Goal: Task Accomplishment & Management: Use online tool/utility

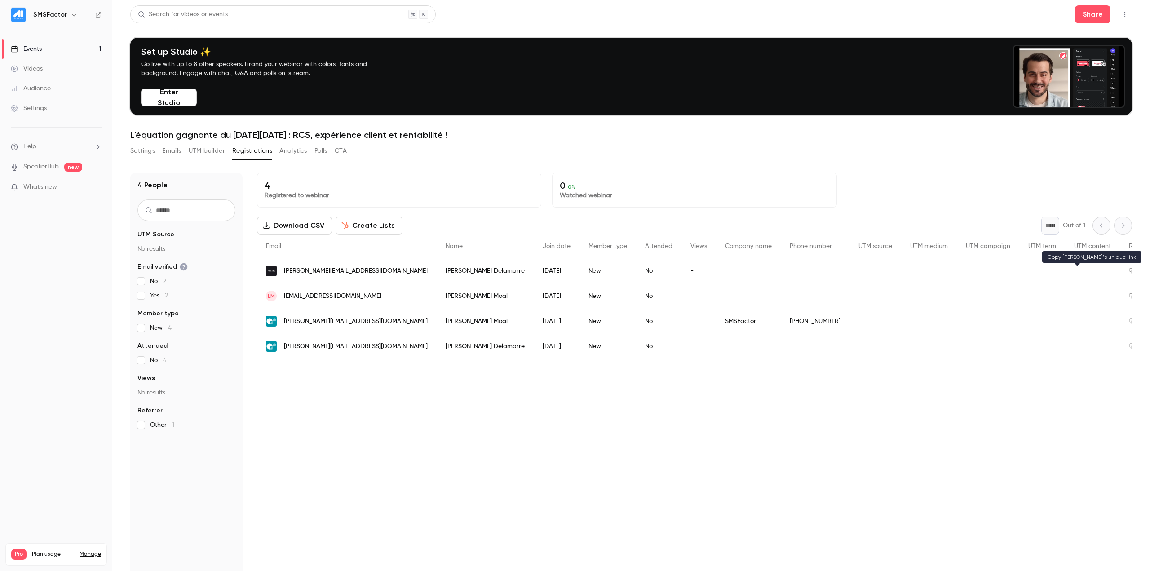
click at [1129, 269] on icon "People list" at bounding box center [1132, 271] width 6 height 6
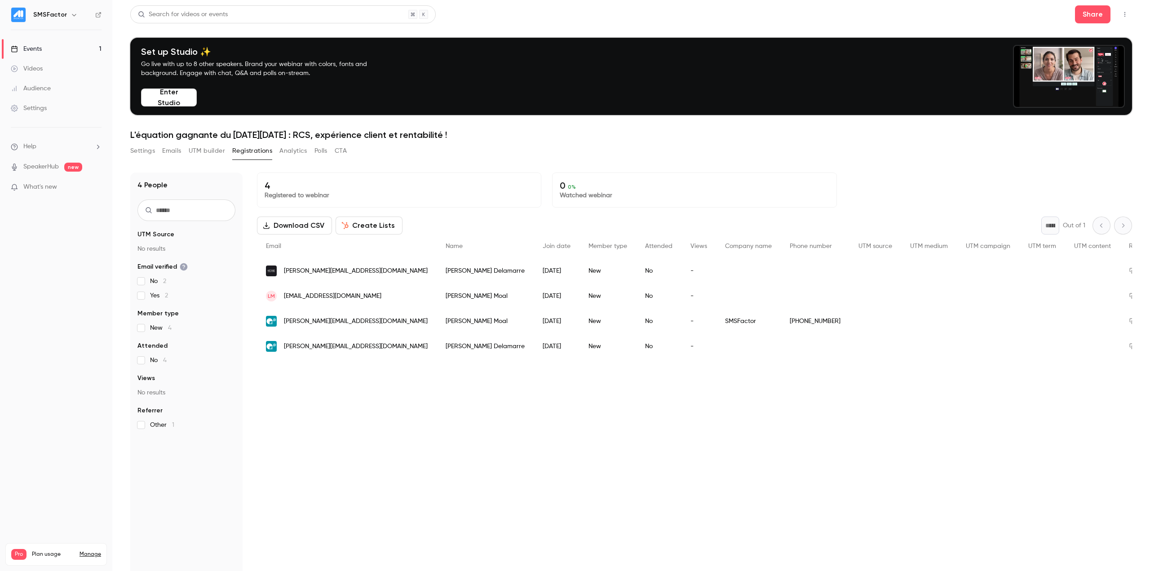
click at [420, 401] on div "4 Registered to webinar 0 0 % Watched webinar Download CSV Create Lists * Out o…" at bounding box center [694, 412] width 875 height 481
click at [156, 284] on span "No 2" at bounding box center [158, 281] width 16 height 9
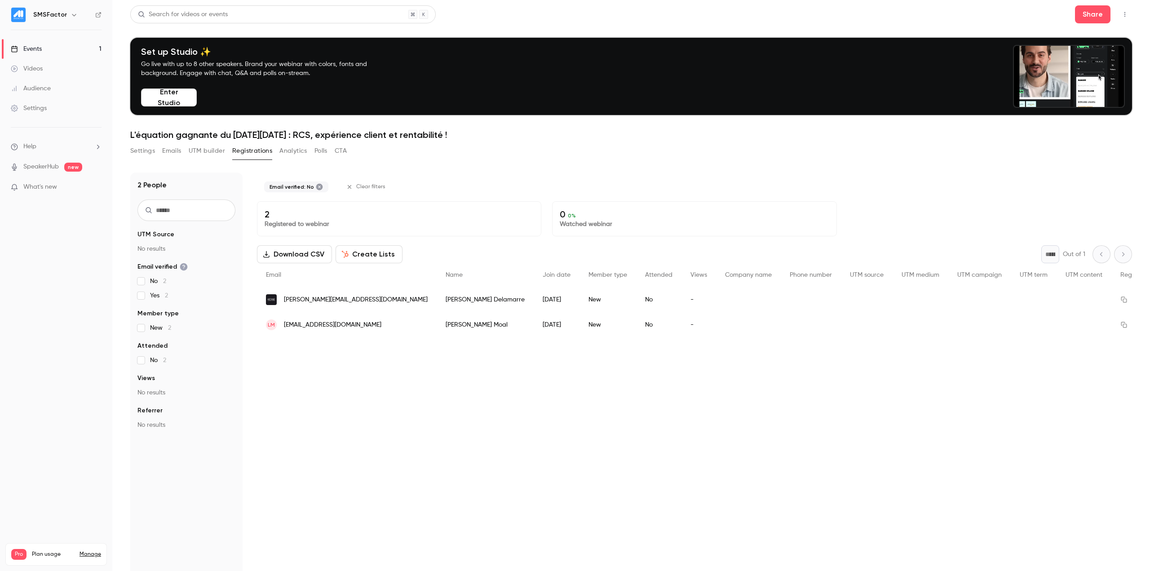
click at [156, 282] on span "No 2" at bounding box center [158, 281] width 16 height 9
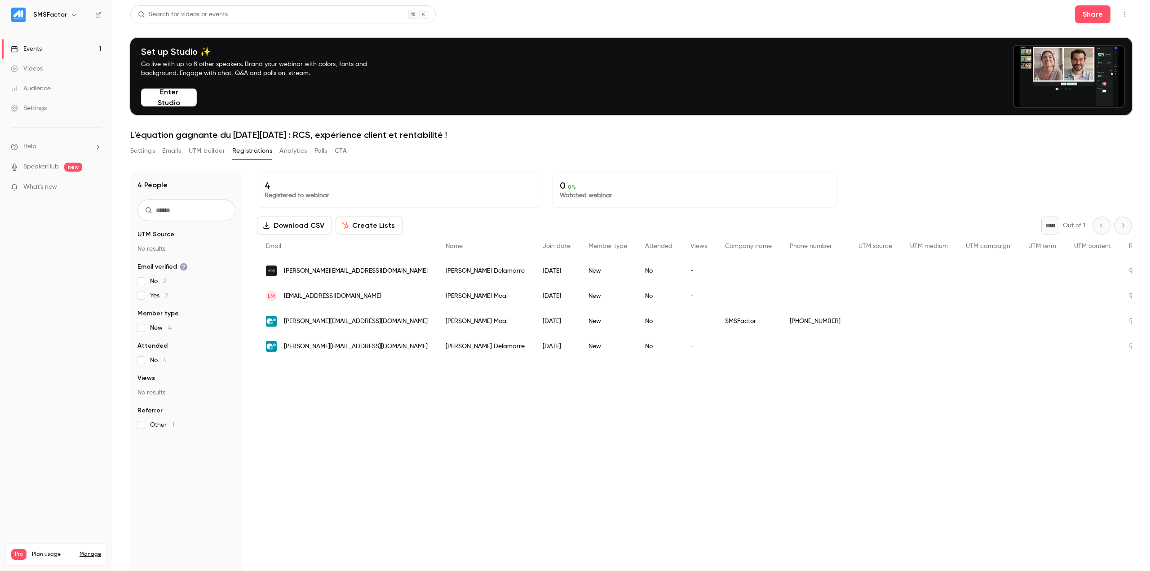
click at [155, 295] on span "Yes 2" at bounding box center [159, 295] width 18 height 9
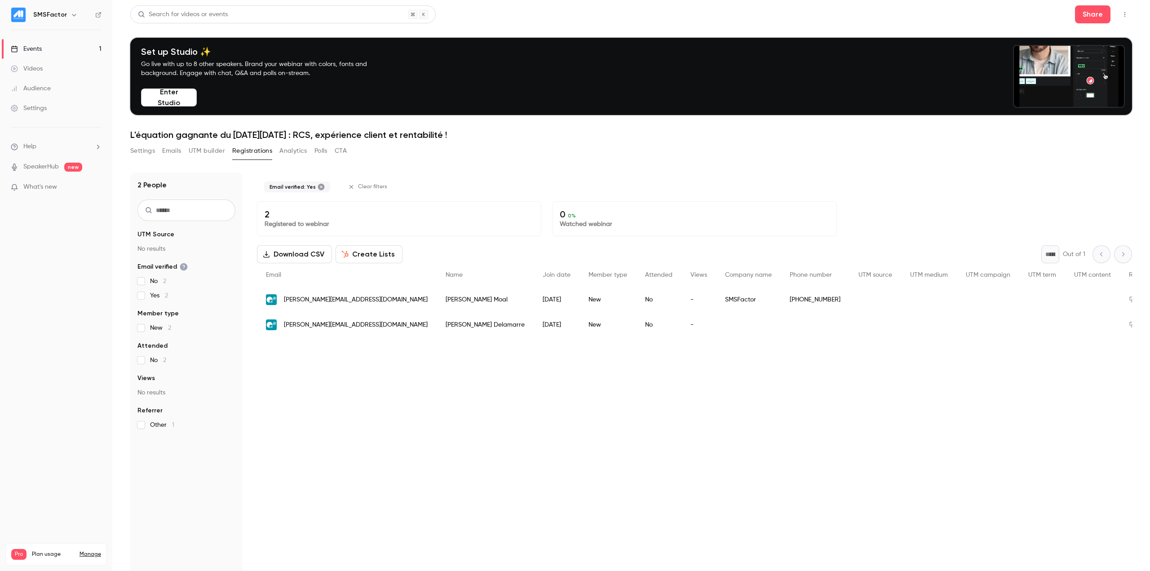
click at [155, 295] on span "Yes 2" at bounding box center [159, 295] width 18 height 9
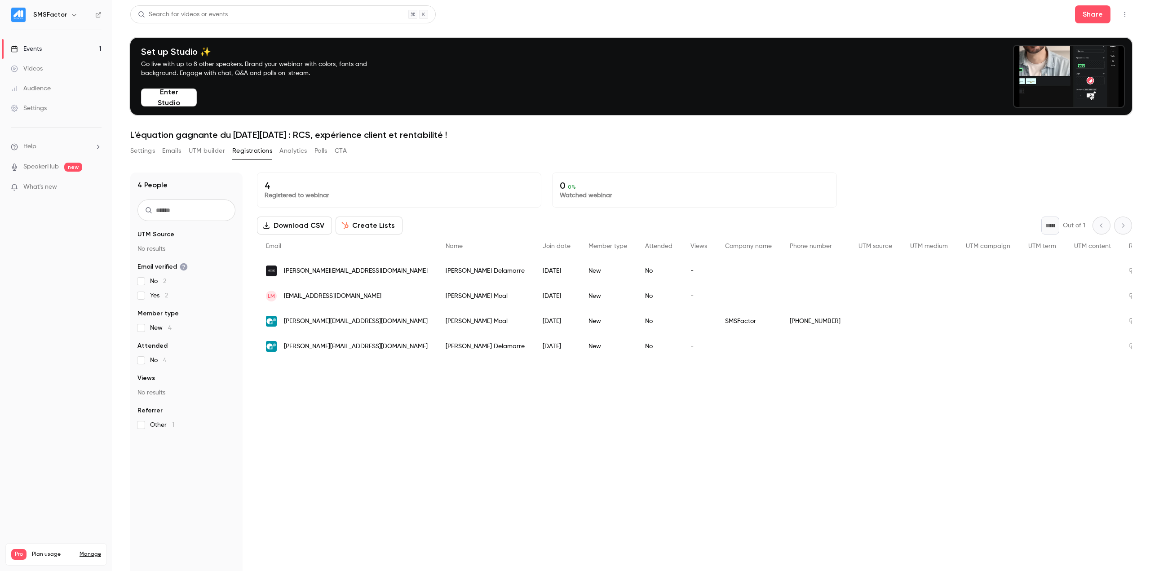
click at [146, 361] on label "No 4" at bounding box center [186, 360] width 98 height 9
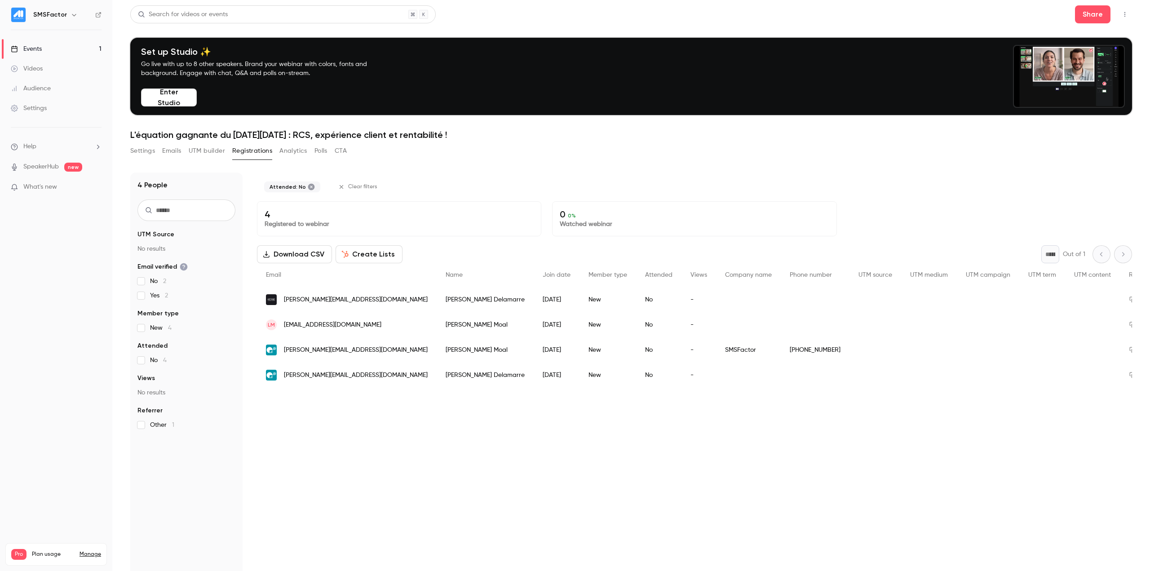
click at [146, 361] on label "No 4" at bounding box center [186, 360] width 98 height 9
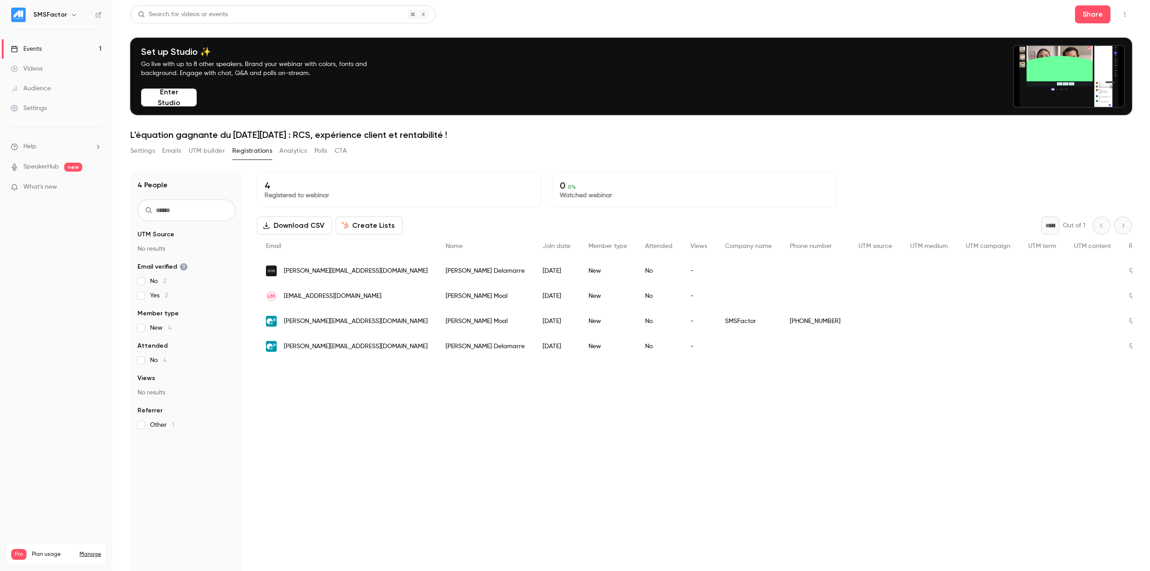
click at [151, 430] on div "4 People UTM Source No results Email verified No 2 Yes 2 Member type New 4 Atte…" at bounding box center [186, 412] width 112 height 481
click at [155, 425] on span "Other 1" at bounding box center [162, 424] width 24 height 9
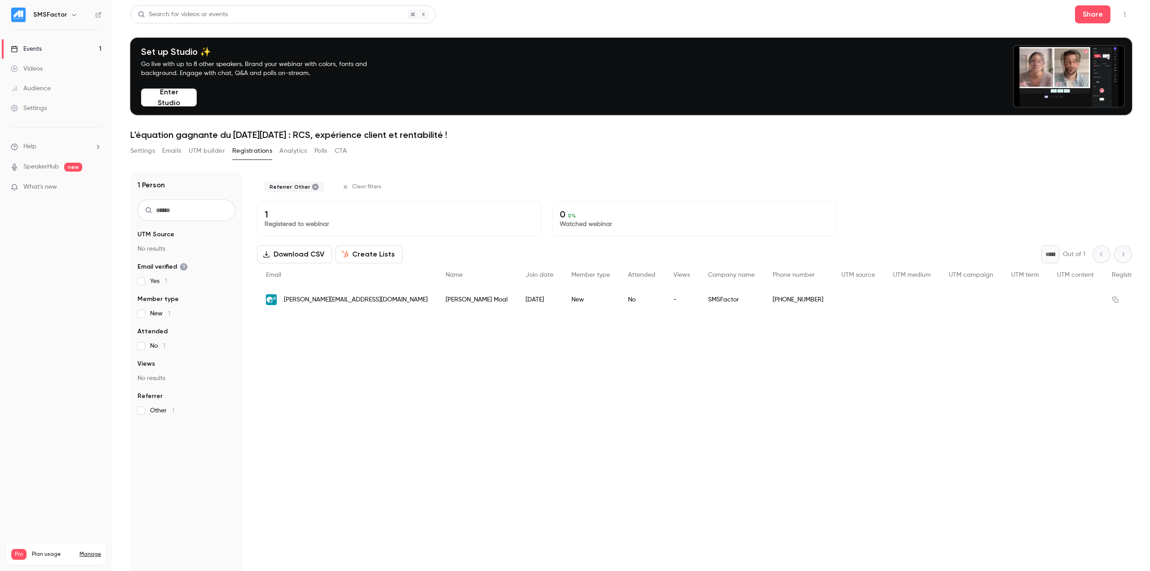
click at [159, 410] on span "Other 1" at bounding box center [162, 410] width 24 height 9
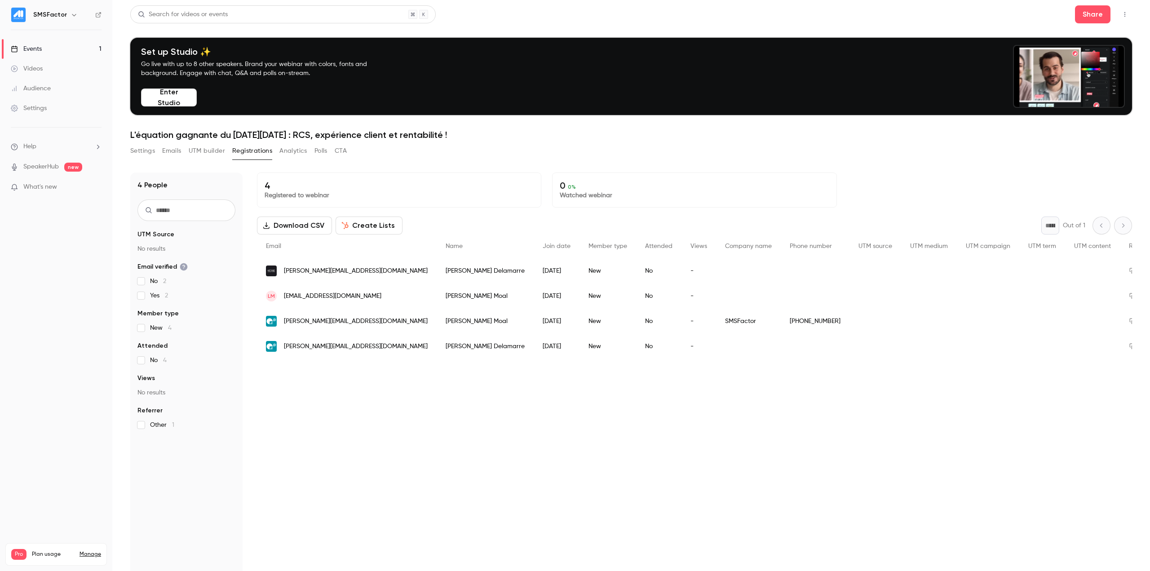
click at [201, 148] on button "UTM builder" at bounding box center [207, 151] width 36 height 14
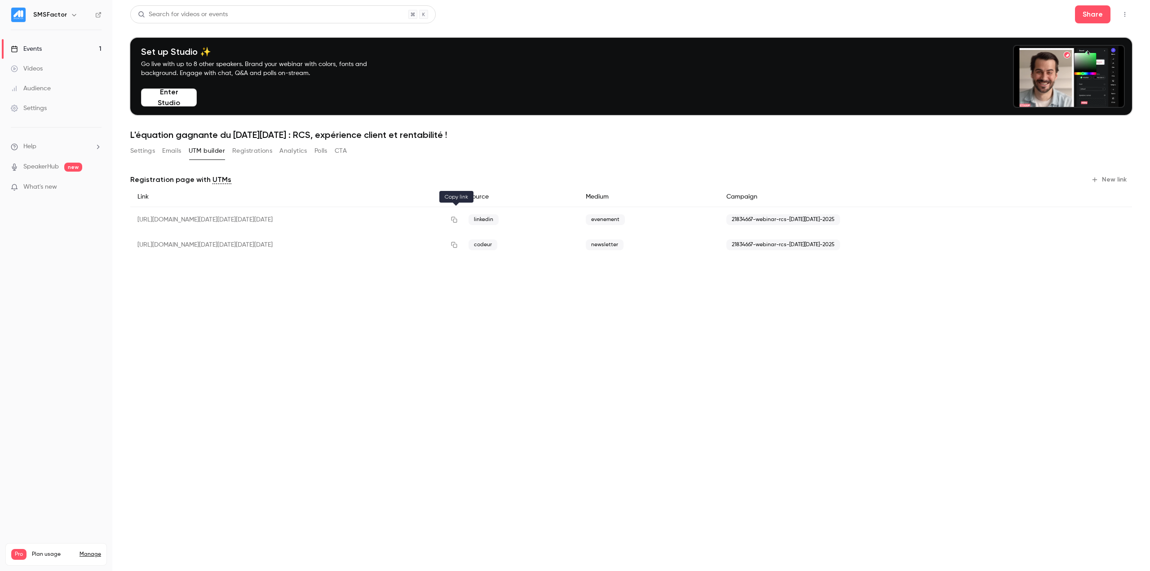
drag, startPoint x: 404, startPoint y: 219, endPoint x: 454, endPoint y: 224, distance: 50.1
click at [454, 224] on div "https://watch.getcontrast.io/register/smsfactor-l-equation-gagnante-du-black-fr…" at bounding box center [295, 220] width 331 height 26
click at [414, 212] on div "https://watch.getcontrast.io/register/smsfactor-l-equation-gagnante-du-black-fr…" at bounding box center [295, 220] width 331 height 26
click at [414, 219] on div "https://watch.getcontrast.io/register/smsfactor-l-equation-gagnante-du-black-fr…" at bounding box center [295, 220] width 331 height 26
click at [454, 342] on main "Search for videos or events Share Set up Studio ✨ Go live with up to 8 other sp…" at bounding box center [630, 285] width 1037 height 571
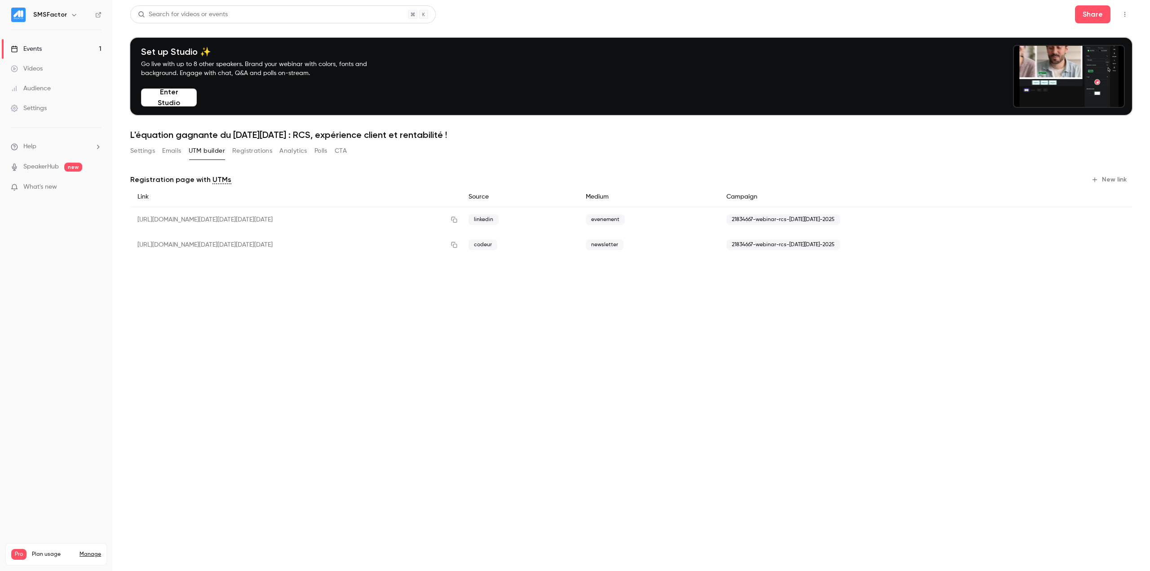
click at [247, 151] on button "Registrations" at bounding box center [252, 151] width 40 height 14
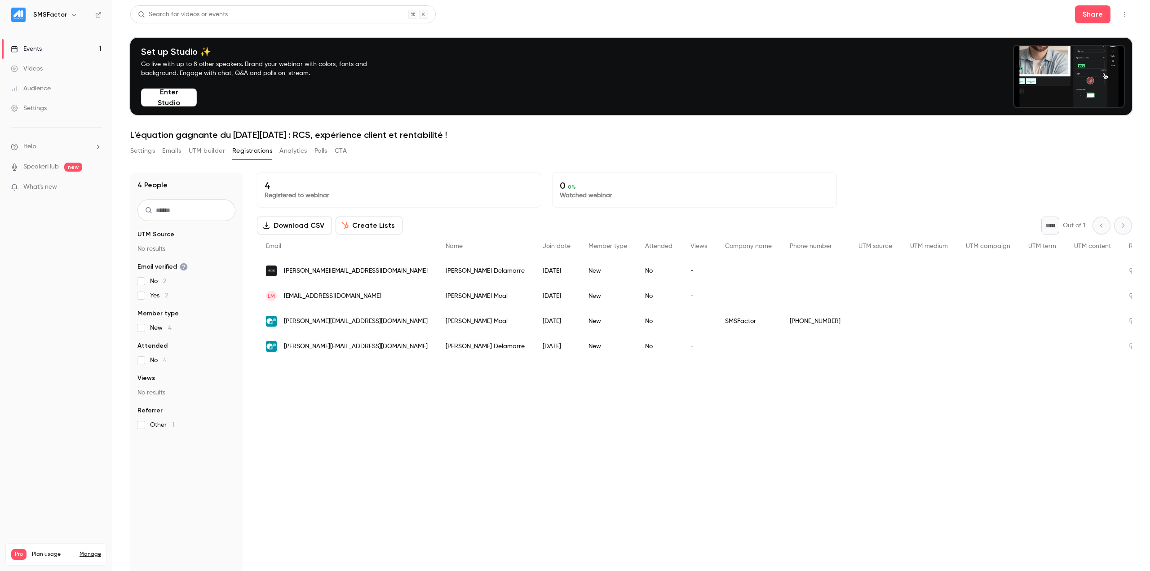
click at [465, 458] on div "4 Registered to webinar 0 0 % Watched webinar Download CSV Create Lists * Out o…" at bounding box center [694, 412] width 875 height 481
